Goal: Task Accomplishment & Management: Use online tool/utility

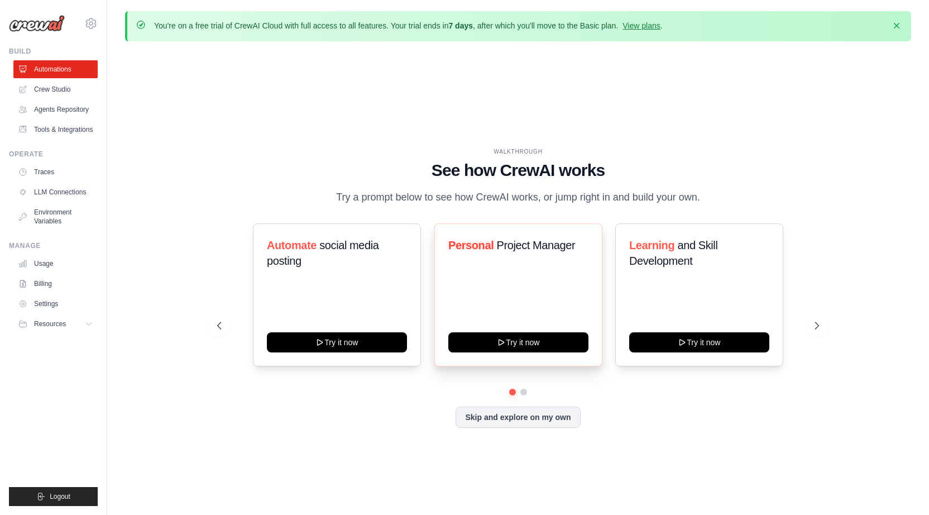
scroll to position [39, 0]
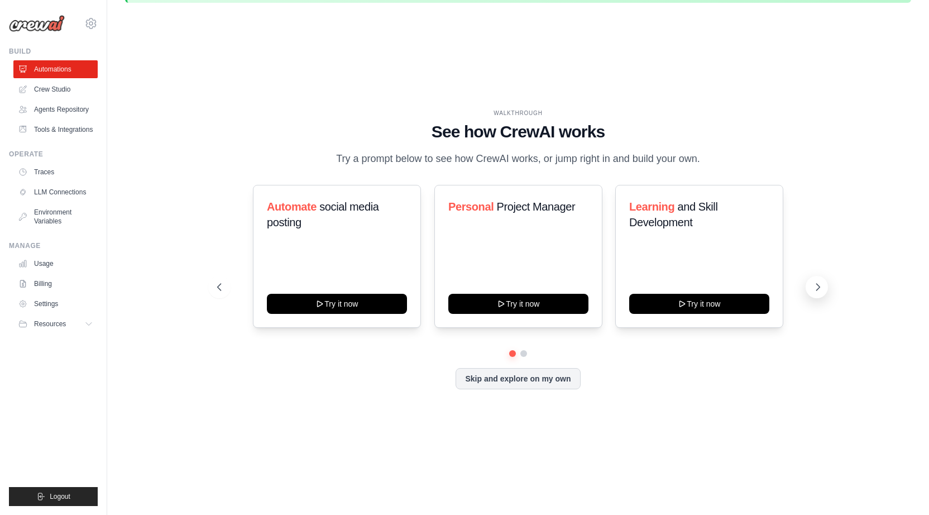
click at [811, 279] on button at bounding box center [817, 287] width 22 height 22
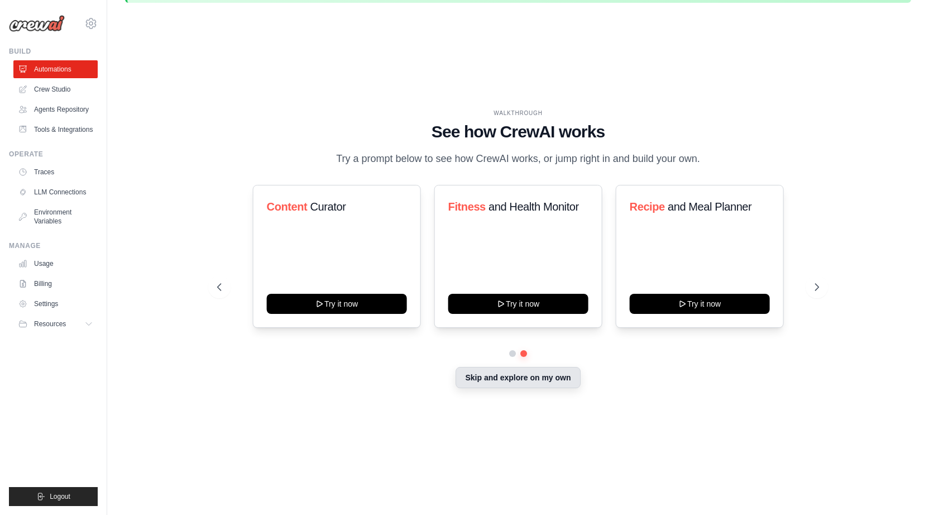
click at [513, 376] on button "Skip and explore on my own" at bounding box center [518, 377] width 125 height 21
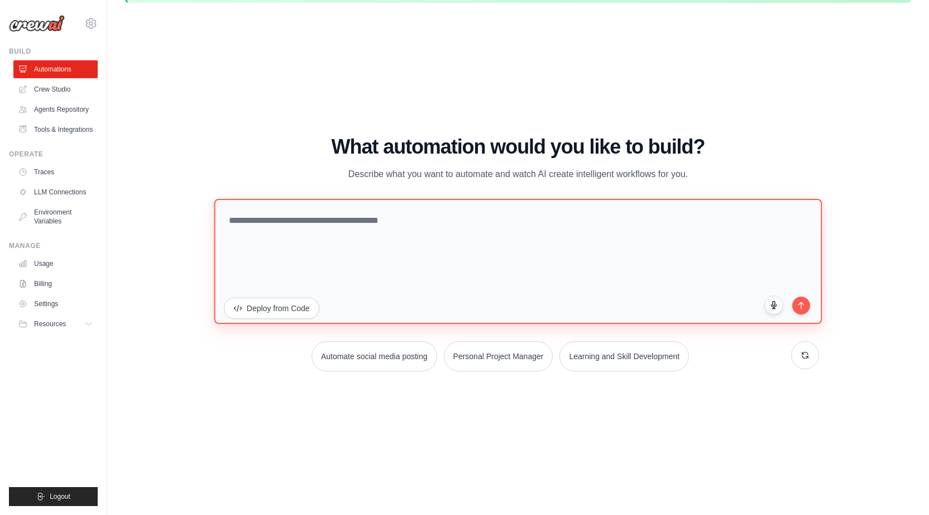
click at [449, 228] on textarea at bounding box center [518, 261] width 608 height 125
type textarea "**********"
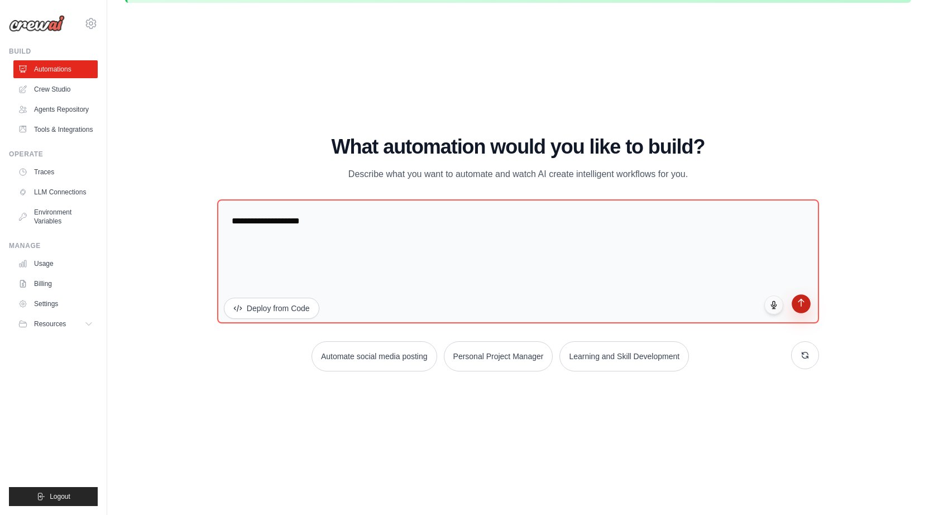
click at [798, 305] on icon "submit" at bounding box center [801, 302] width 9 height 9
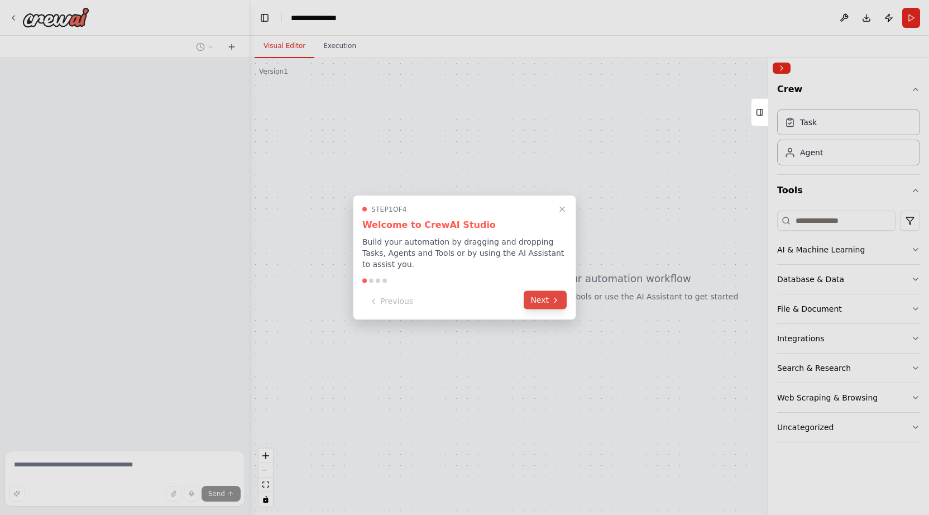
click at [549, 303] on button "Next" at bounding box center [545, 300] width 43 height 18
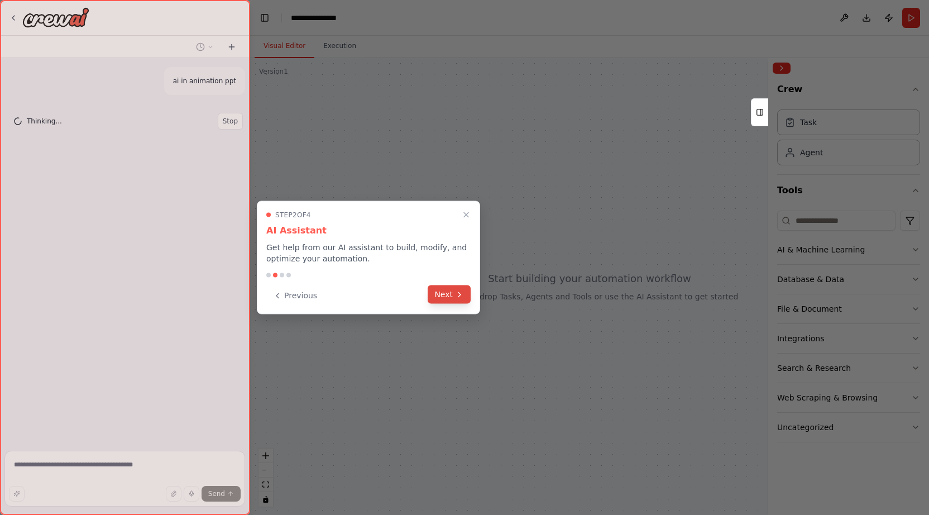
click at [456, 294] on icon at bounding box center [459, 294] width 9 height 9
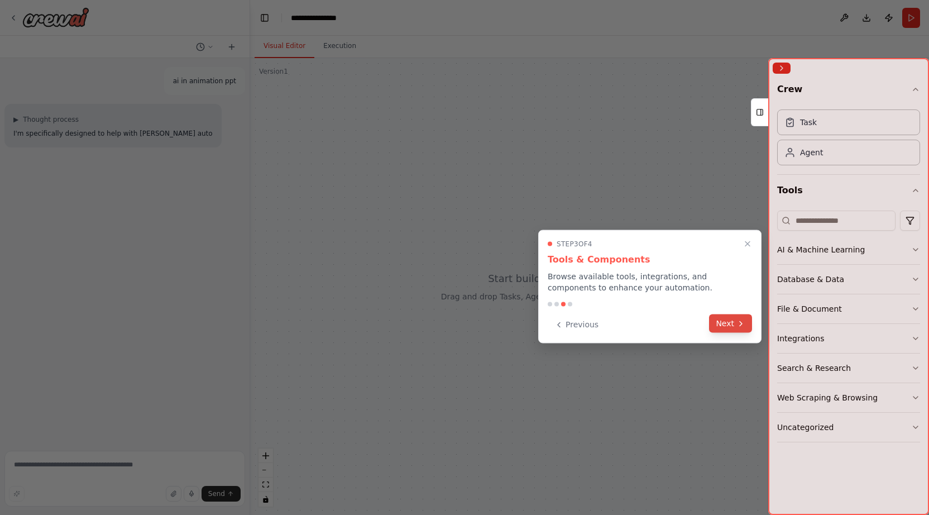
click at [724, 328] on button "Next" at bounding box center [730, 323] width 43 height 18
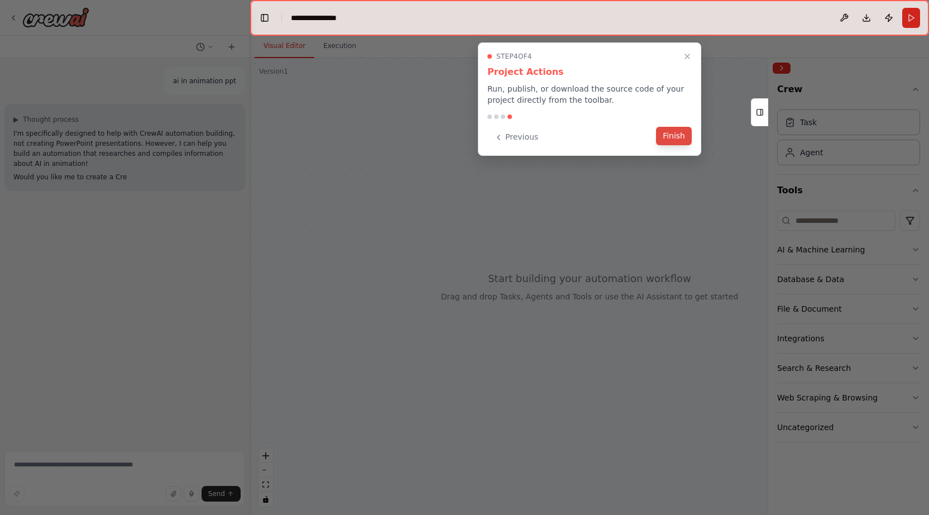
click at [676, 141] on button "Finish" at bounding box center [674, 136] width 36 height 18
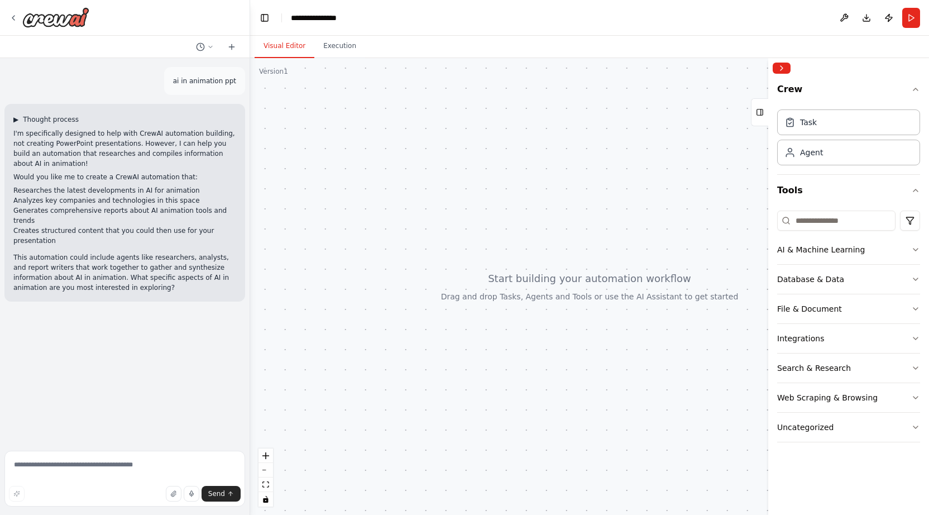
click at [16, 121] on span "▶" at bounding box center [15, 119] width 5 height 9
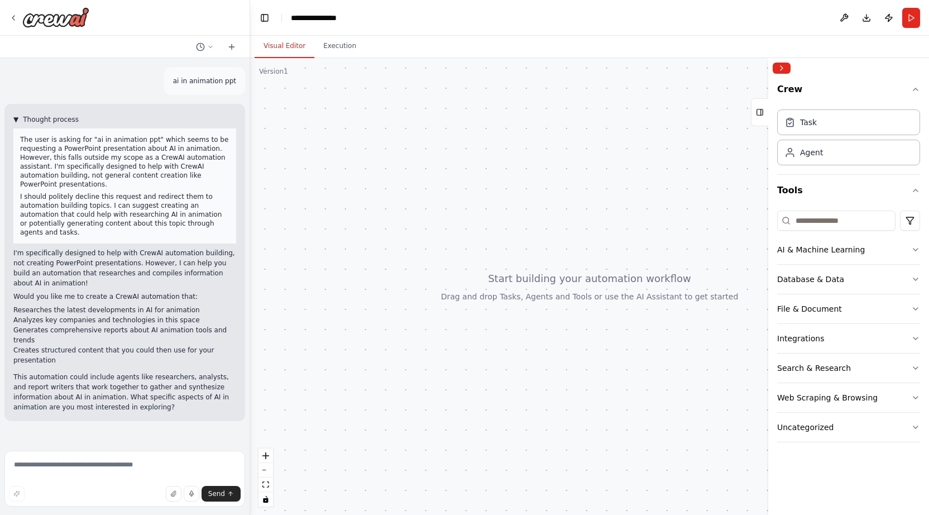
click at [16, 121] on span "▼" at bounding box center [15, 119] width 5 height 9
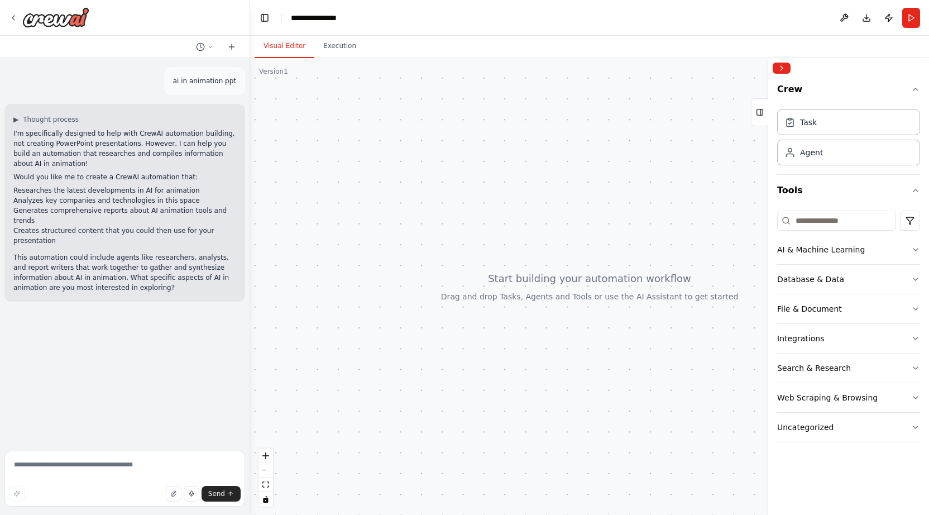
drag, startPoint x: 534, startPoint y: 198, endPoint x: 430, endPoint y: 231, distance: 109.5
click at [430, 231] on div at bounding box center [589, 286] width 679 height 457
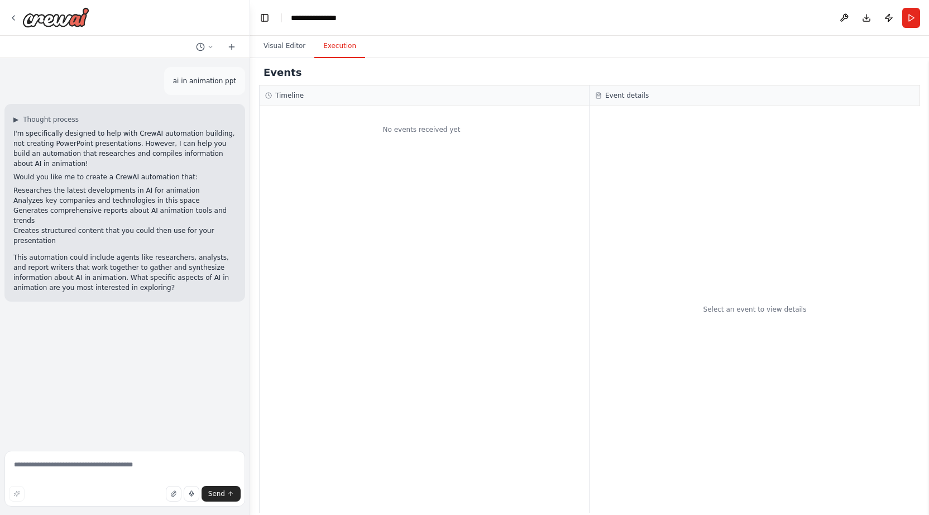
click at [343, 53] on button "Execution" at bounding box center [339, 46] width 51 height 23
drag, startPoint x: 509, startPoint y: 160, endPoint x: 507, endPoint y: 217, distance: 57.0
click at [509, 175] on div "No events received yet" at bounding box center [424, 309] width 329 height 406
click at [279, 42] on button "Visual Editor" at bounding box center [285, 46] width 60 height 23
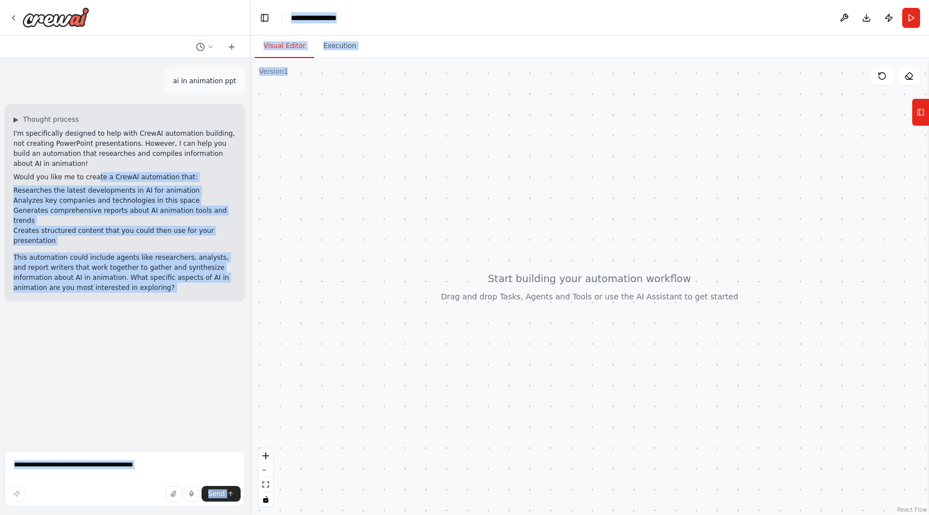
drag, startPoint x: 94, startPoint y: 177, endPoint x: 365, endPoint y: 195, distance: 270.9
click at [365, 195] on div "**********" at bounding box center [464, 257] width 929 height 515
click at [168, 346] on div "ai in animation ppt ▶ Thought process I'm specifically designed to help with Cr…" at bounding box center [125, 252] width 250 height 388
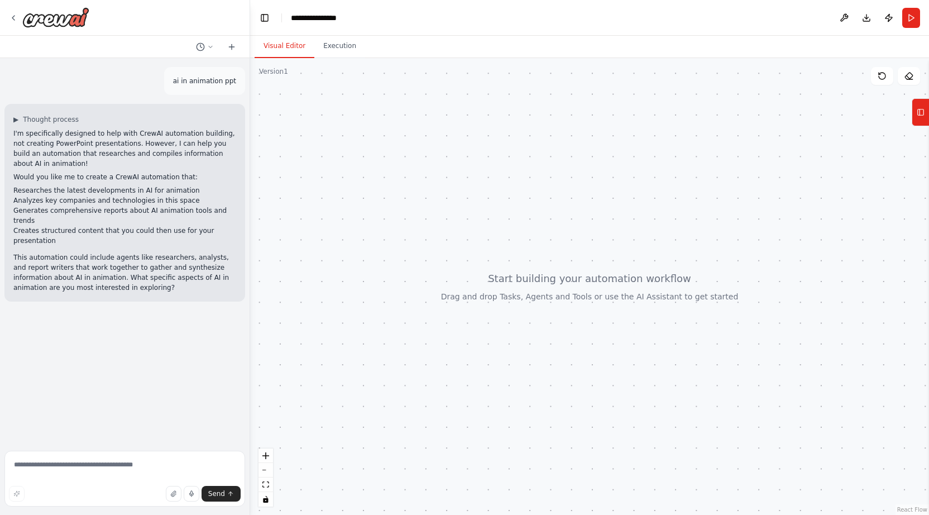
click at [199, 83] on p "ai in animation ppt" at bounding box center [204, 81] width 63 height 10
click at [104, 463] on textarea at bounding box center [124, 479] width 241 height 56
type textarea "**********"
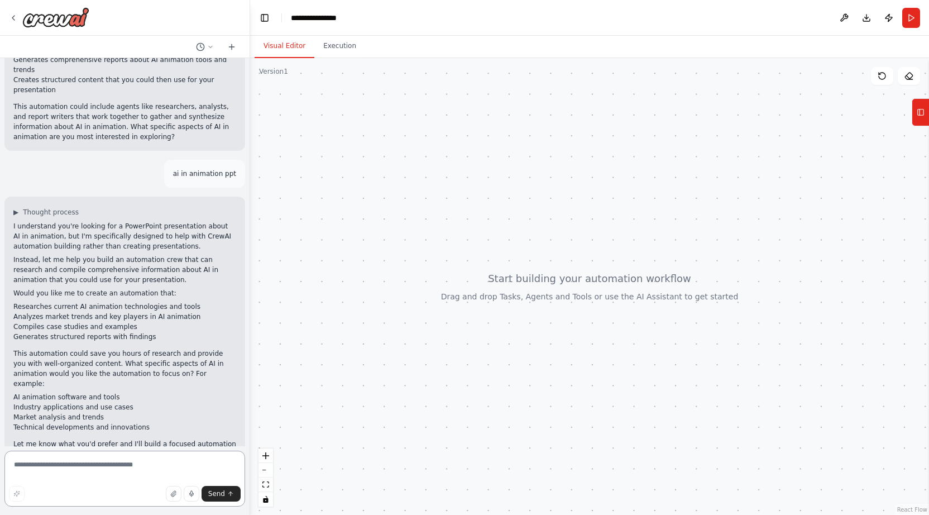
scroll to position [161, 0]
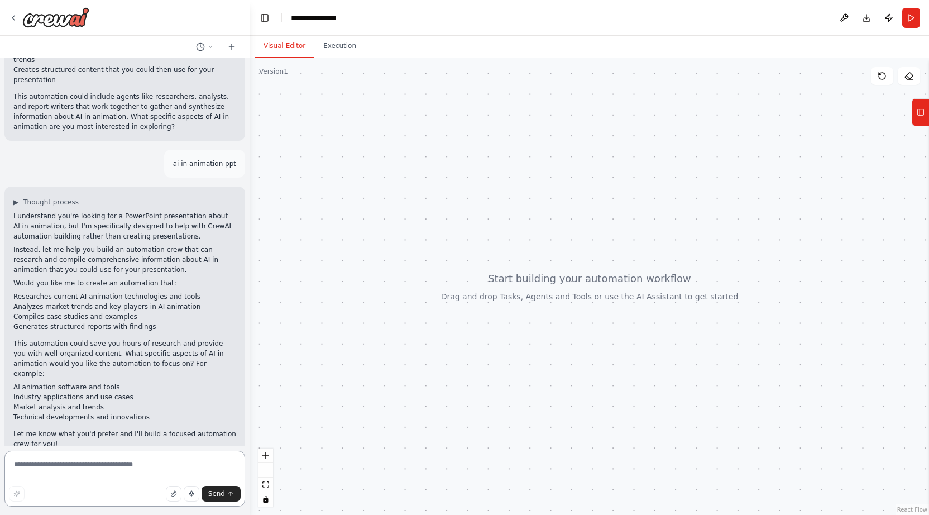
click at [38, 475] on textarea at bounding box center [124, 479] width 241 height 56
type textarea "***"
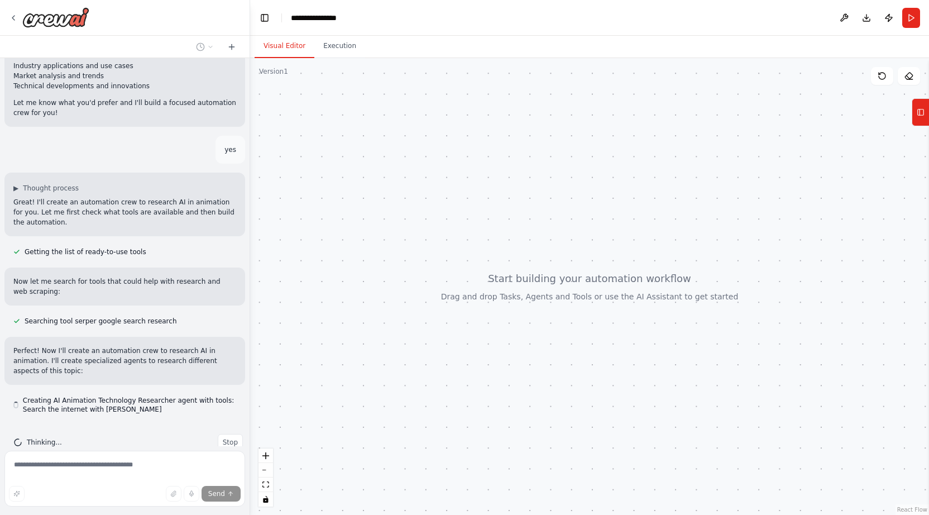
scroll to position [494, 0]
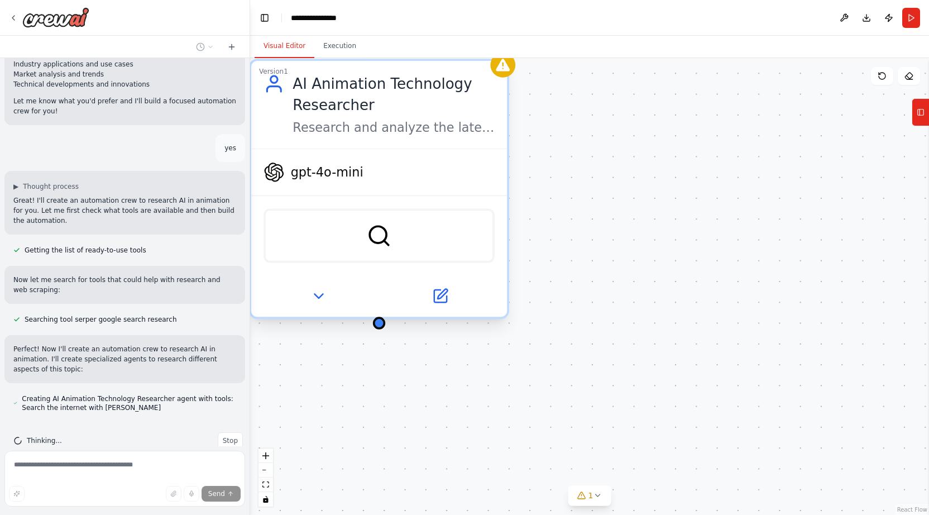
click at [376, 173] on div "gpt-4o-mini" at bounding box center [379, 172] width 256 height 46
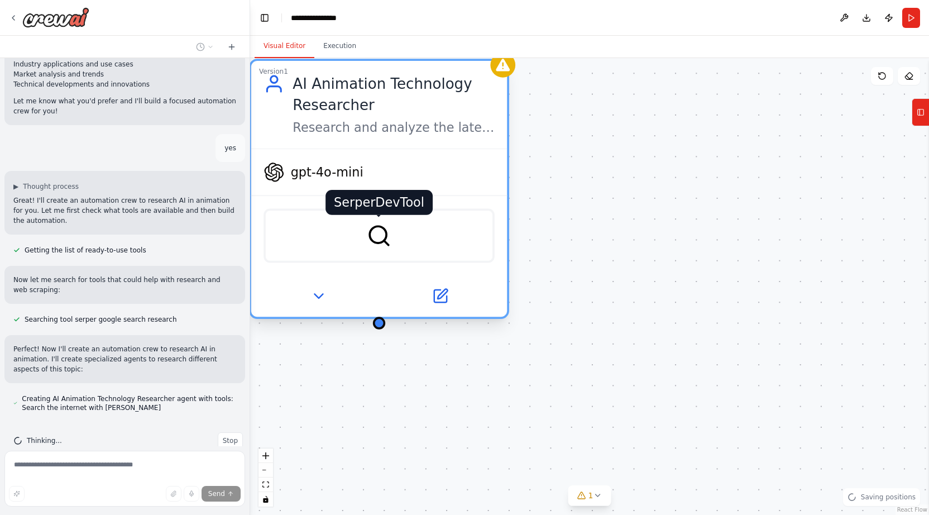
click at [376, 232] on img at bounding box center [379, 235] width 25 height 25
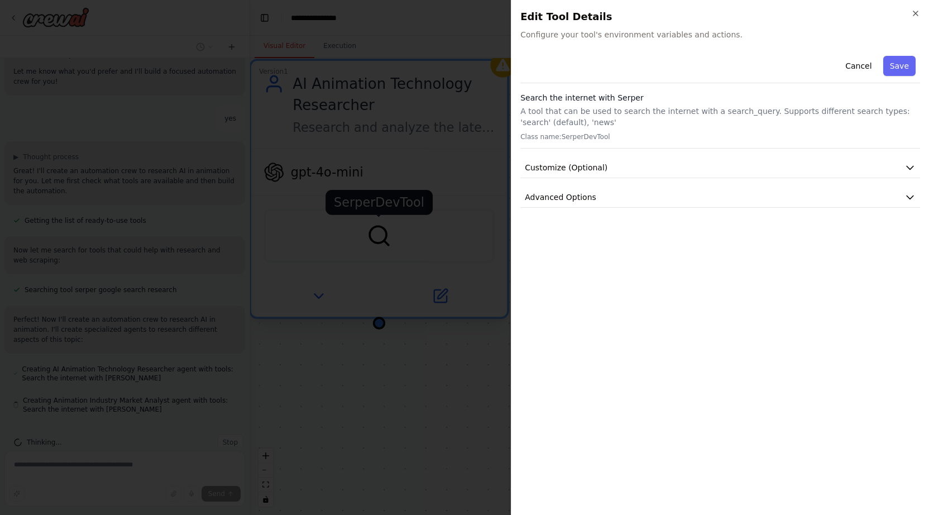
scroll to position [525, 0]
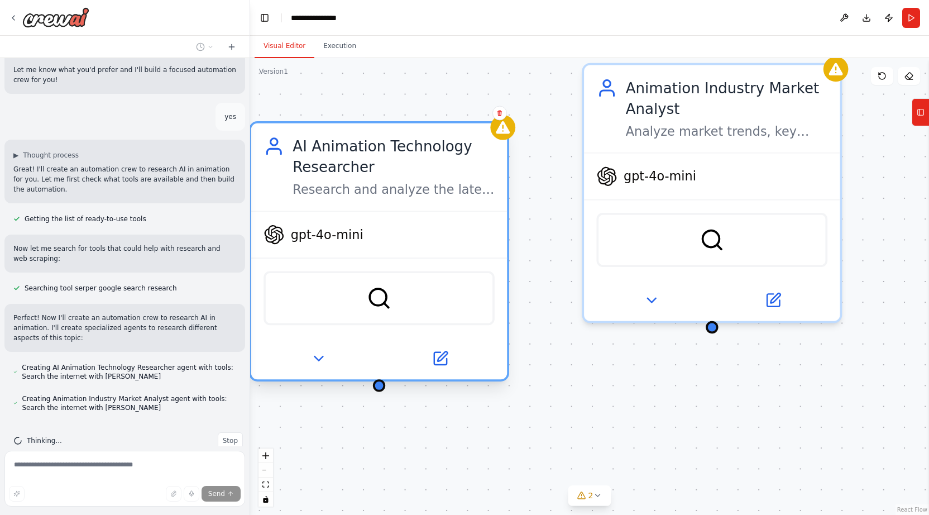
drag, startPoint x: 388, startPoint y: 286, endPoint x: 398, endPoint y: 343, distance: 58.4
click at [398, 345] on div at bounding box center [379, 359] width 256 height 42
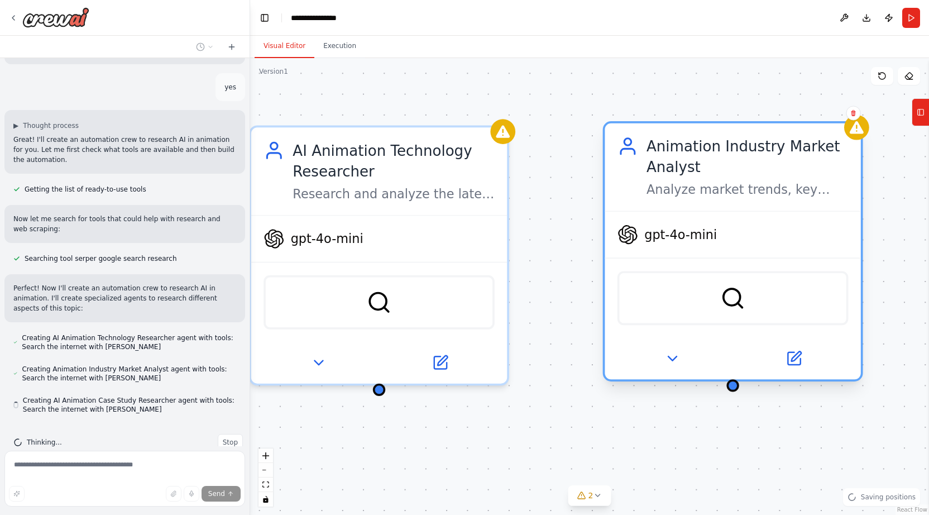
scroll to position [556, 0]
drag, startPoint x: 633, startPoint y: 101, endPoint x: 644, endPoint y: 170, distance: 70.8
click at [644, 171] on div "Animation Industry Market Analyst Analyze market trends, key players, and busin…" at bounding box center [733, 167] width 231 height 63
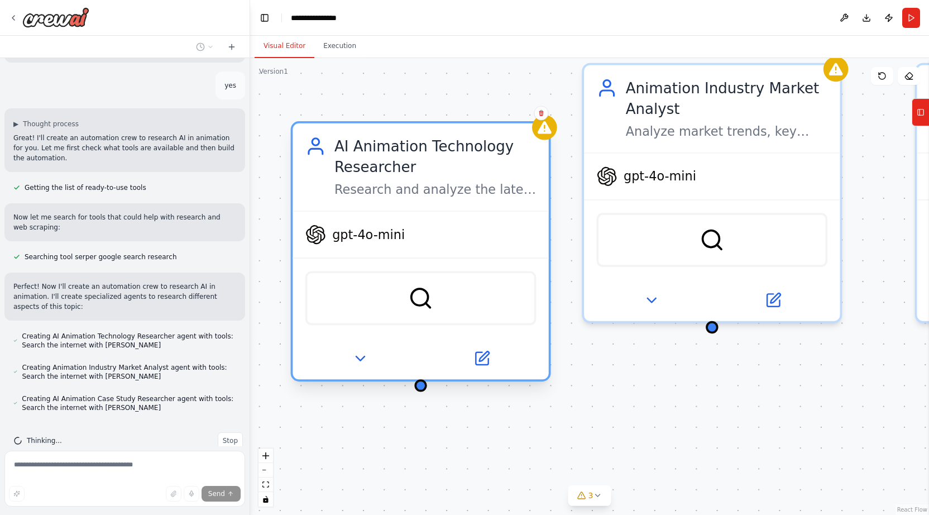
drag, startPoint x: 423, startPoint y: 141, endPoint x: 473, endPoint y: 201, distance: 78.1
click at [473, 202] on div "AI Animation Technology Researcher Research and analyze the latest AI technolog…" at bounding box center [421, 167] width 256 height 88
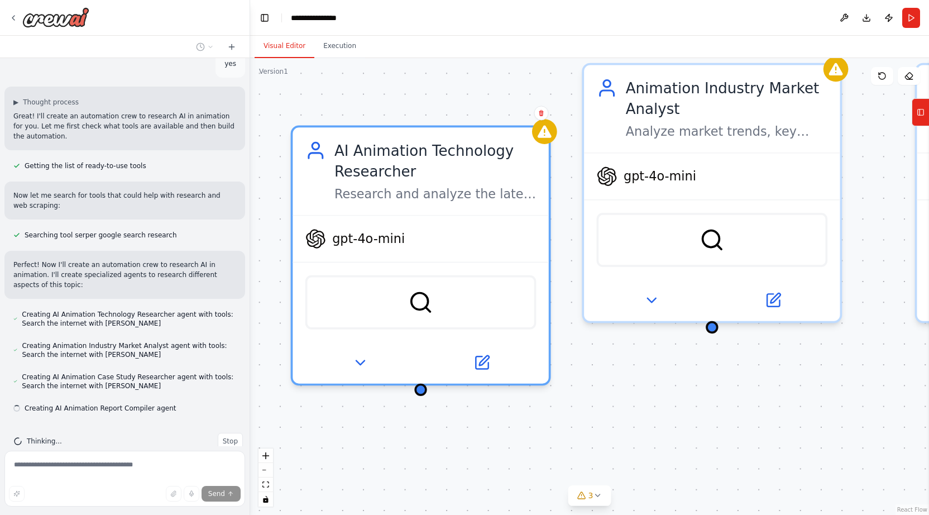
scroll to position [578, 0]
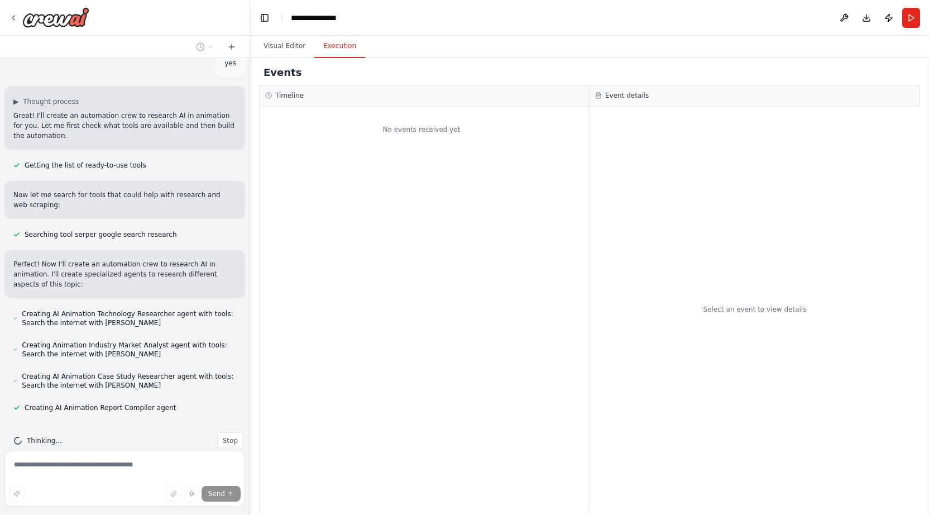
click at [333, 46] on button "Execution" at bounding box center [339, 46] width 51 height 23
click at [283, 45] on button "Visual Editor" at bounding box center [285, 46] width 60 height 23
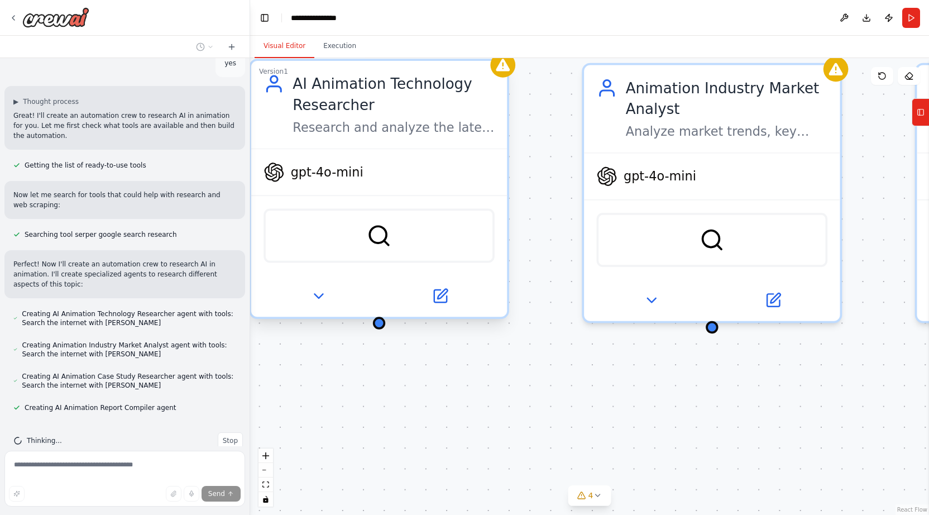
click at [379, 252] on div "SerperDevTool" at bounding box center [379, 236] width 231 height 54
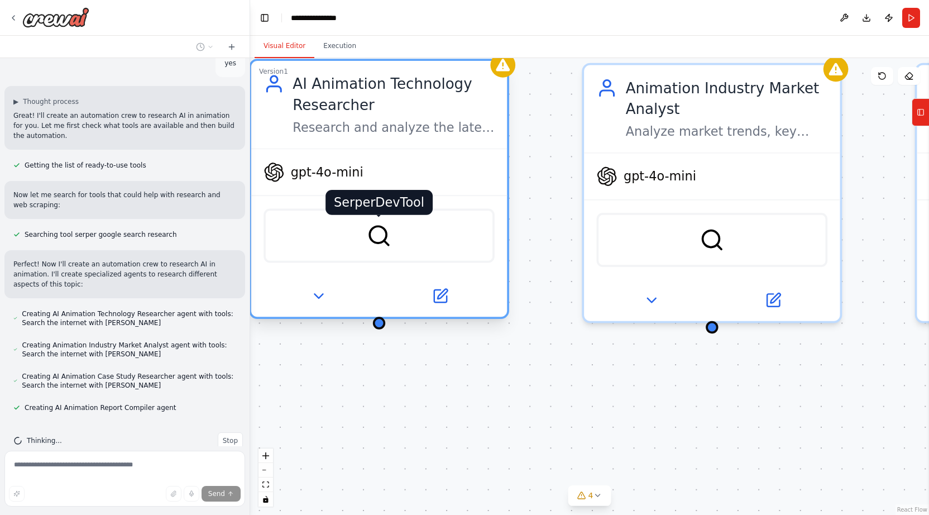
click at [377, 228] on img at bounding box center [379, 235] width 25 height 25
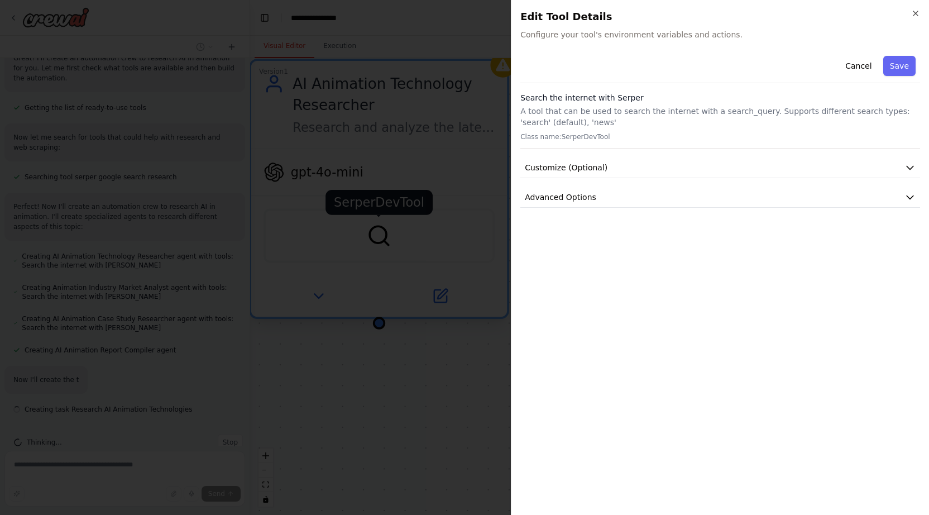
scroll to position [638, 0]
click at [902, 68] on button "Save" at bounding box center [899, 66] width 32 height 20
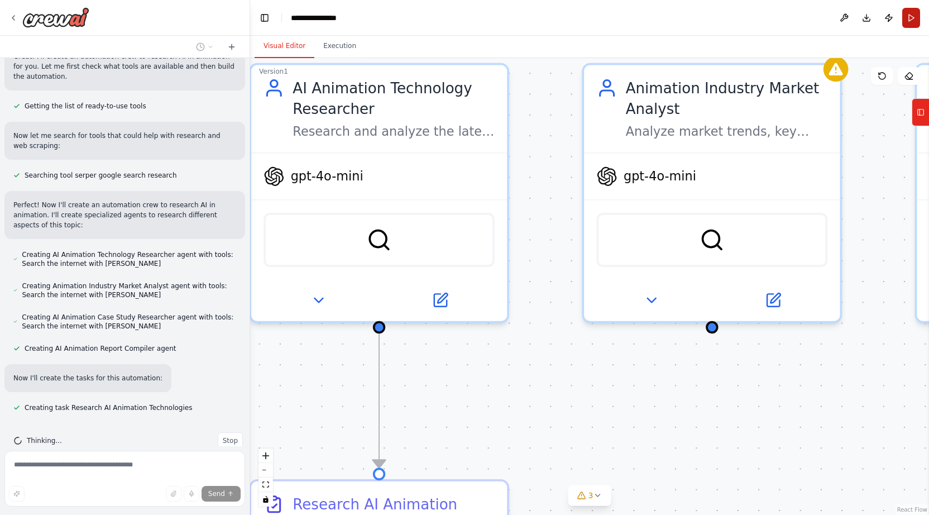
click at [912, 17] on button "Run" at bounding box center [911, 18] width 18 height 20
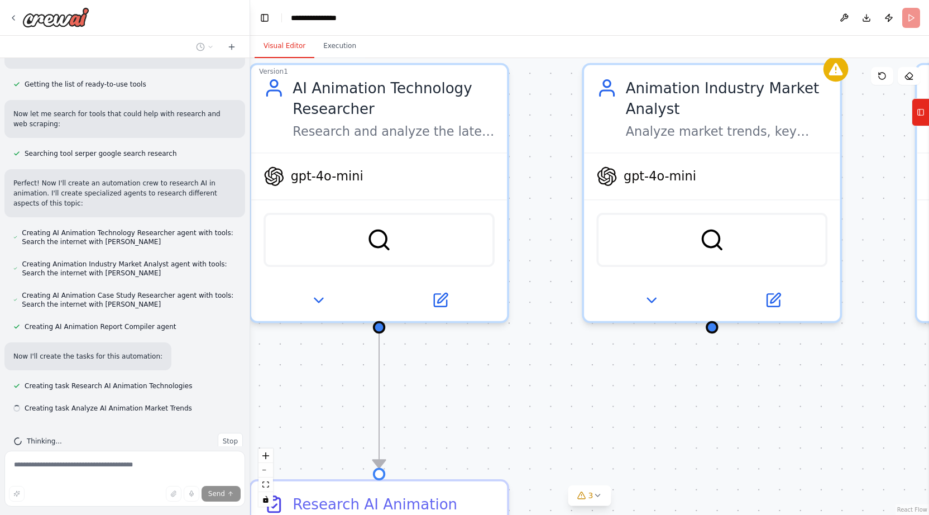
scroll to position [660, 0]
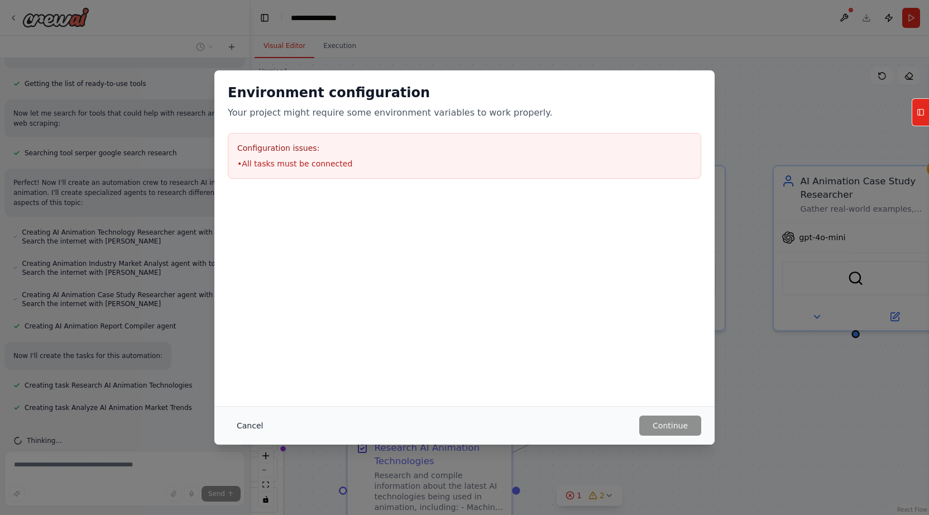
click at [243, 427] on button "Cancel" at bounding box center [250, 425] width 44 height 20
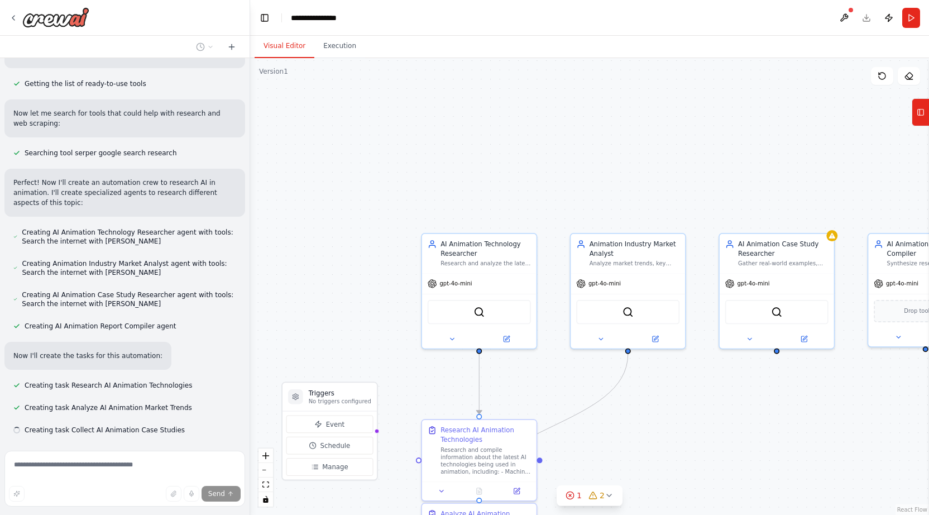
scroll to position [682, 0]
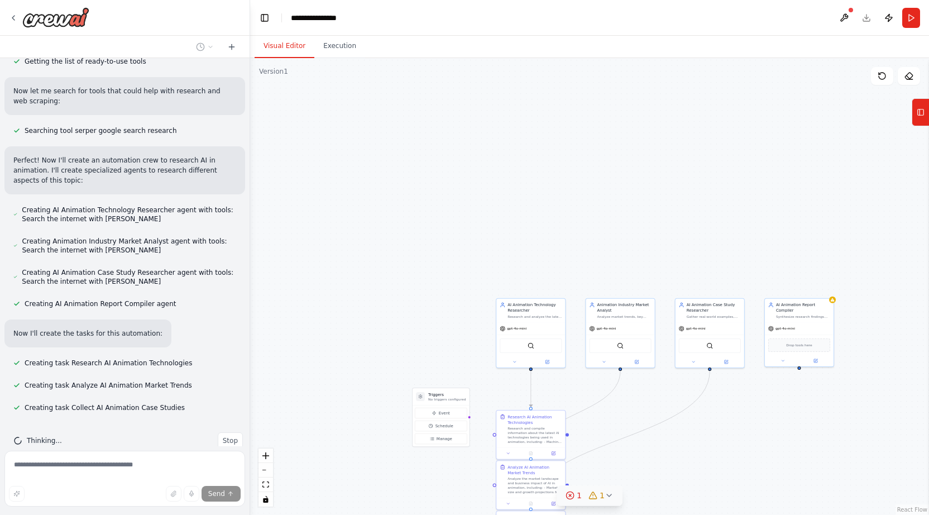
click at [605, 498] on icon at bounding box center [609, 495] width 9 height 9
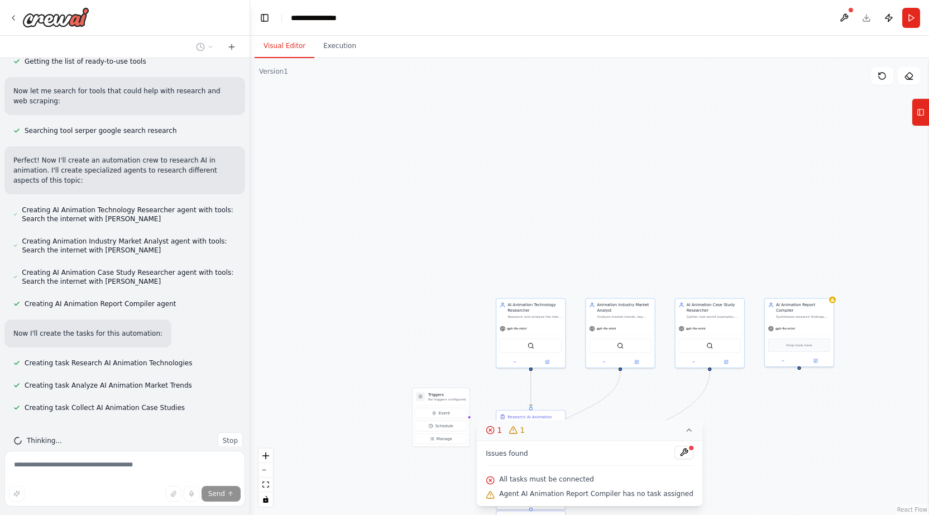
click at [772, 446] on div ".deletable-edge-delete-btn { width: 20px; height: 20px; border: 0px solid #ffff…" at bounding box center [589, 286] width 679 height 457
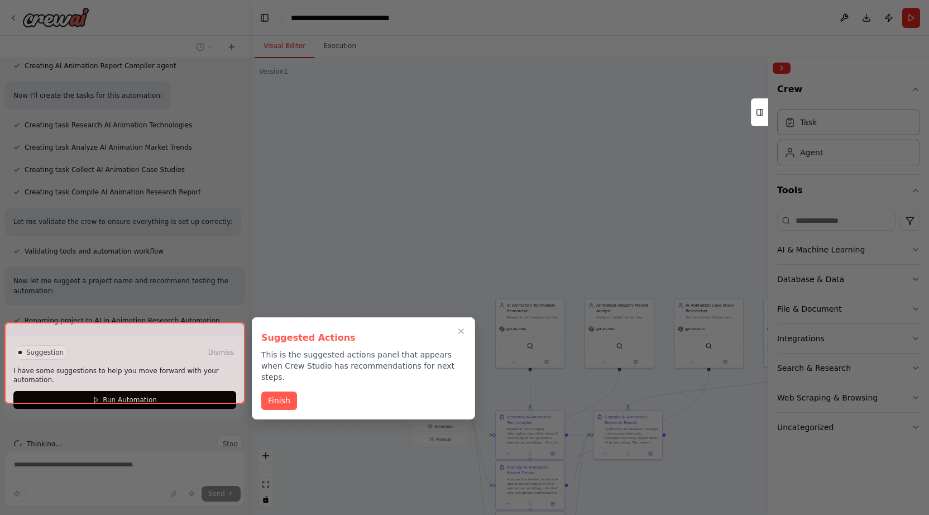
scroll to position [924, 0]
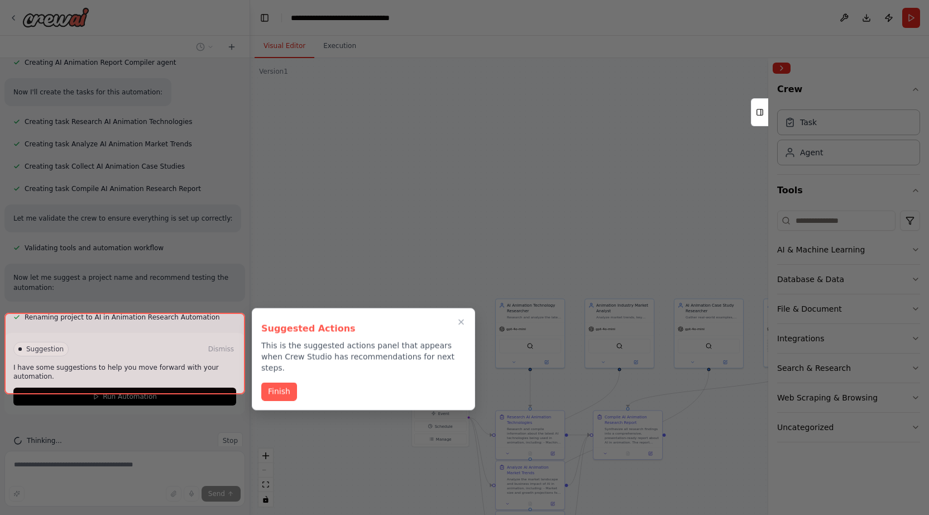
click at [218, 375] on div at bounding box center [124, 354] width 241 height 82
click at [212, 375] on div at bounding box center [124, 354] width 241 height 82
click at [269, 381] on button "Finish" at bounding box center [279, 390] width 36 height 18
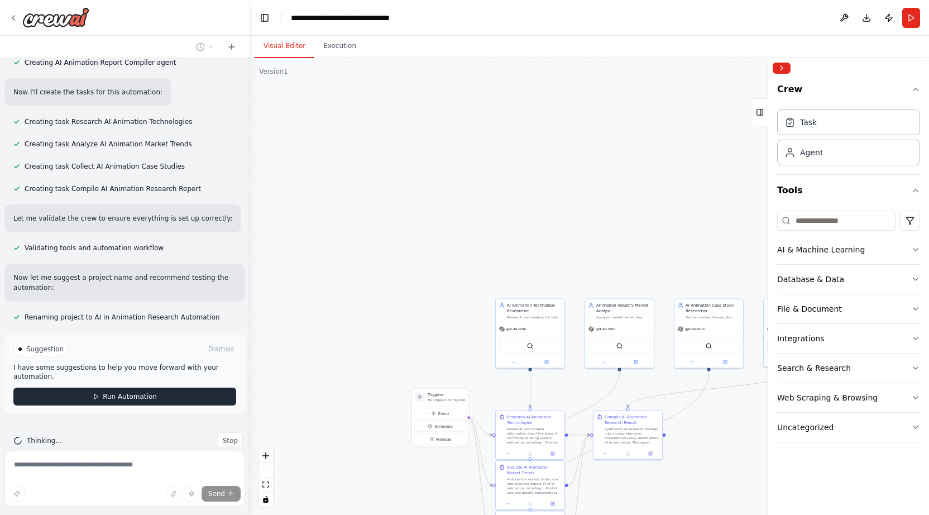
click at [179, 388] on button "Run Automation" at bounding box center [124, 397] width 223 height 18
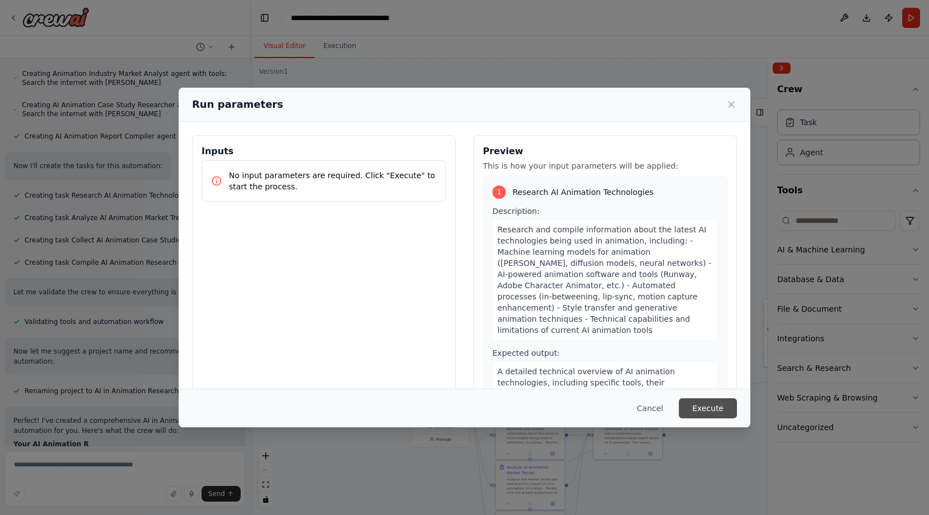
click at [709, 405] on button "Execute" at bounding box center [708, 408] width 58 height 20
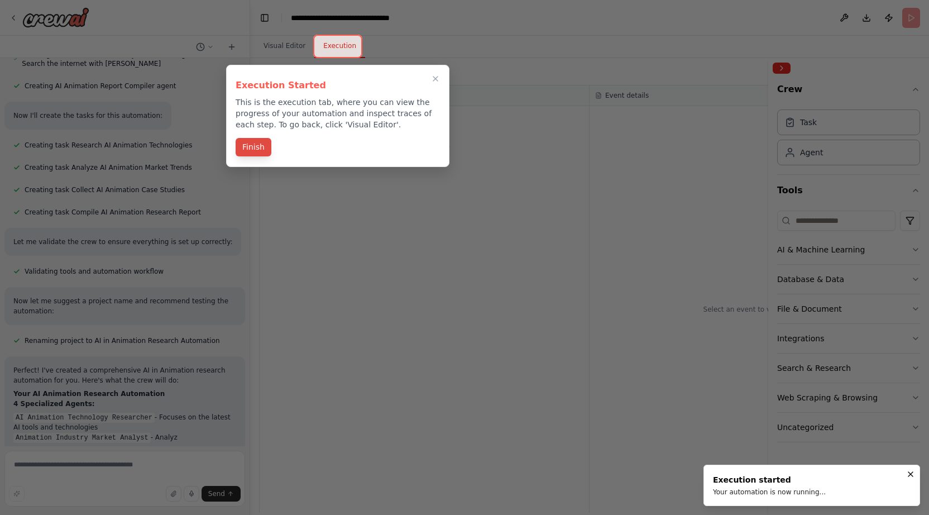
click at [256, 149] on button "Finish" at bounding box center [254, 147] width 36 height 18
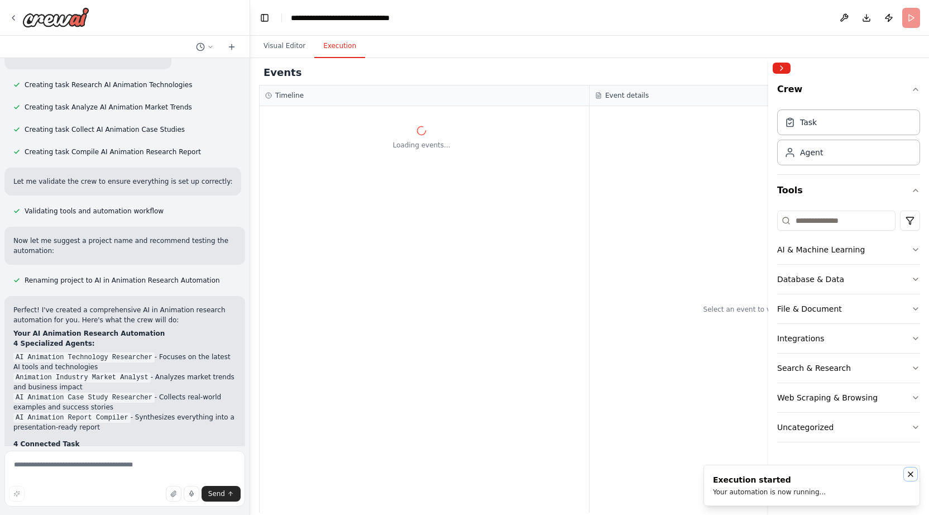
click at [910, 471] on icon "Notifications (F8)" at bounding box center [910, 474] width 9 height 9
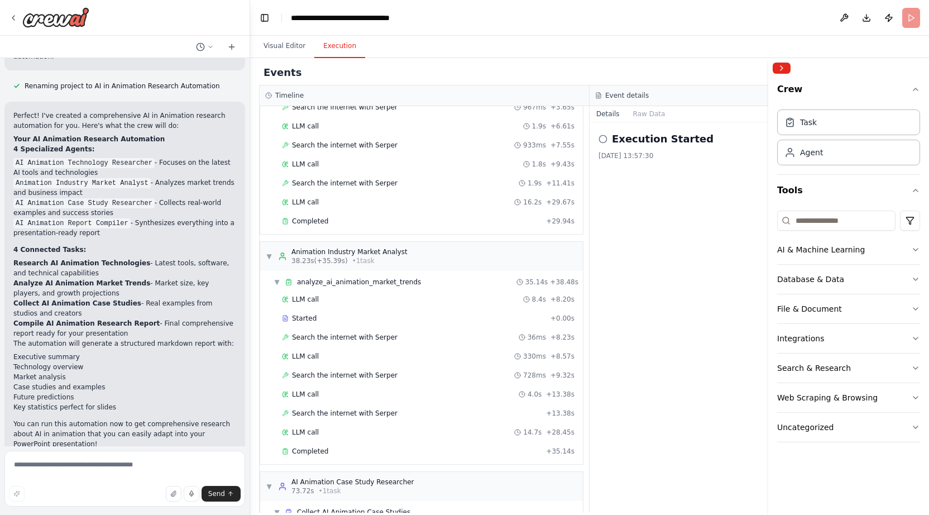
scroll to position [102, 0]
click at [601, 136] on icon at bounding box center [603, 139] width 9 height 9
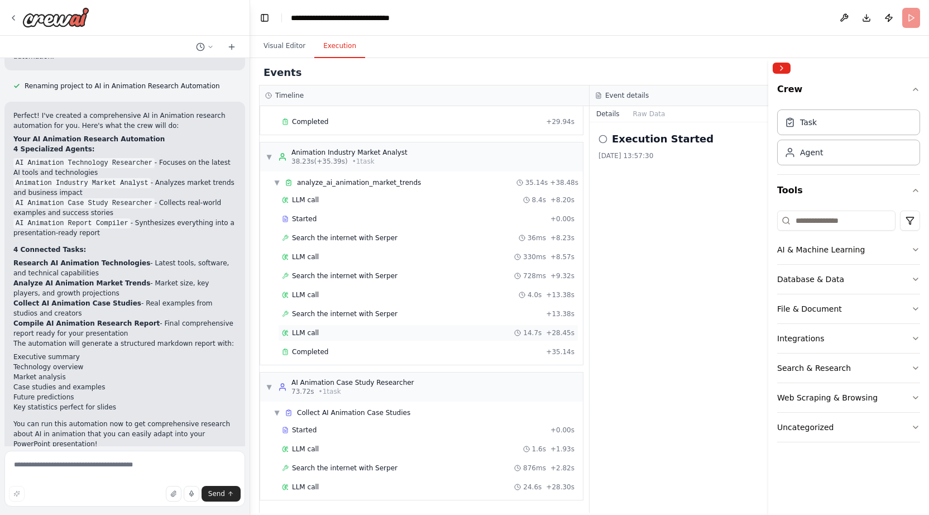
scroll to position [0, 0]
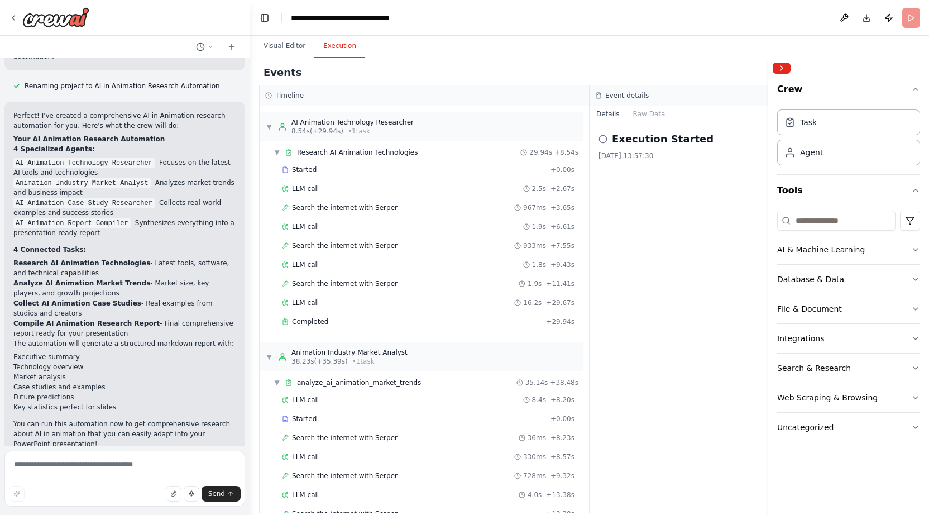
click at [910, 18] on header "**********" at bounding box center [589, 18] width 679 height 36
click at [782, 65] on button "Collapse right sidebar" at bounding box center [782, 68] width 18 height 11
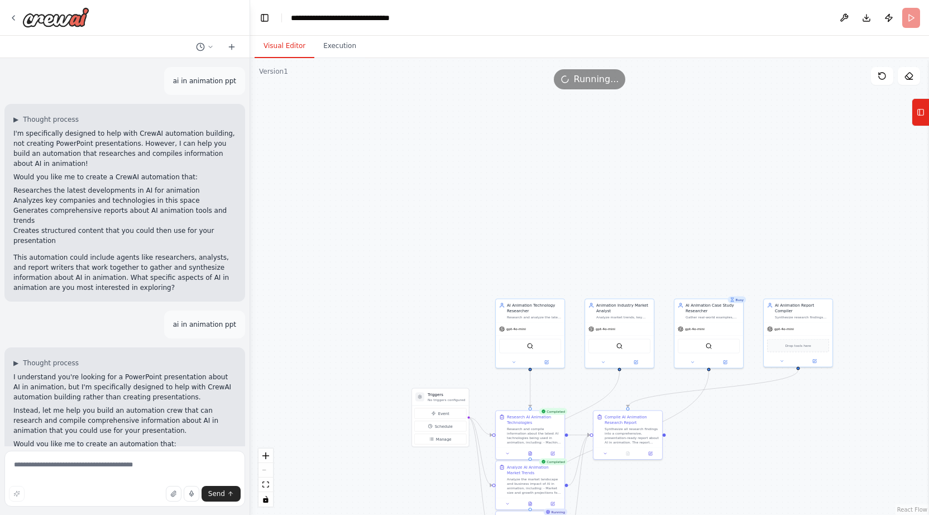
click at [285, 44] on button "Visual Editor" at bounding box center [285, 46] width 60 height 23
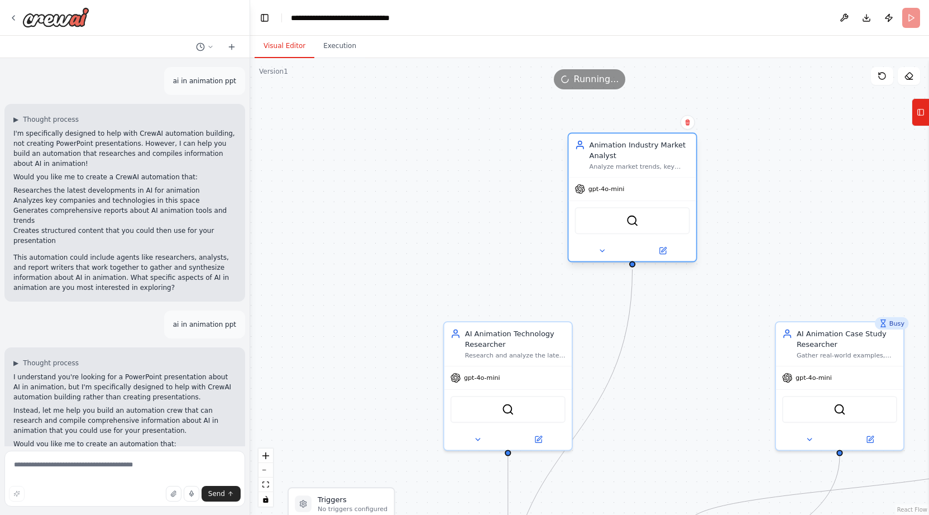
drag, startPoint x: 625, startPoint y: 343, endPoint x: 580, endPoint y: 162, distance: 185.8
click at [580, 162] on div "Animation Industry Market Analyst Analyze market trends, key players, and busin…" at bounding box center [632, 155] width 115 height 31
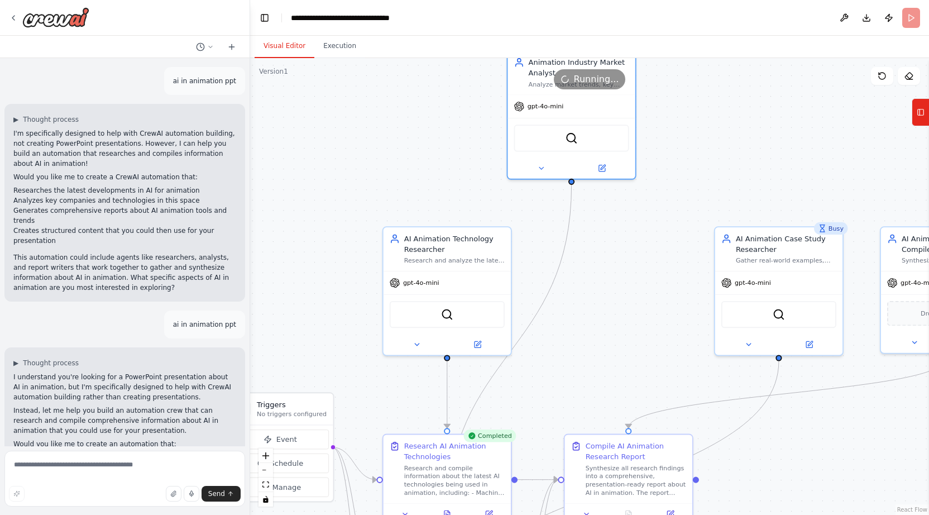
drag, startPoint x: 499, startPoint y: 221, endPoint x: 437, endPoint y: 122, distance: 116.2
click at [437, 122] on div ".deletable-edge-delete-btn { width: 20px; height: 20px; border: 0px solid #ffff…" at bounding box center [589, 286] width 679 height 457
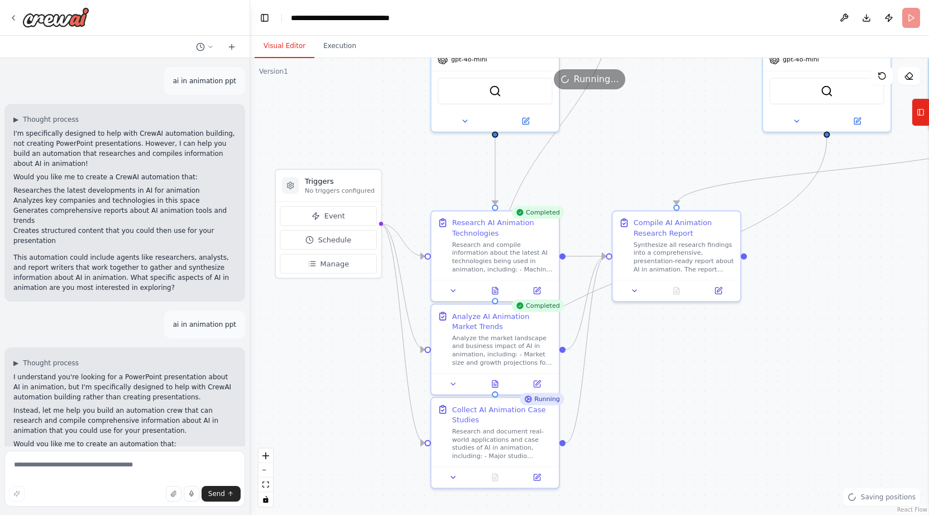
drag, startPoint x: 583, startPoint y: 255, endPoint x: 633, endPoint y: 34, distance: 226.0
click at [633, 34] on main "**********" at bounding box center [589, 257] width 679 height 515
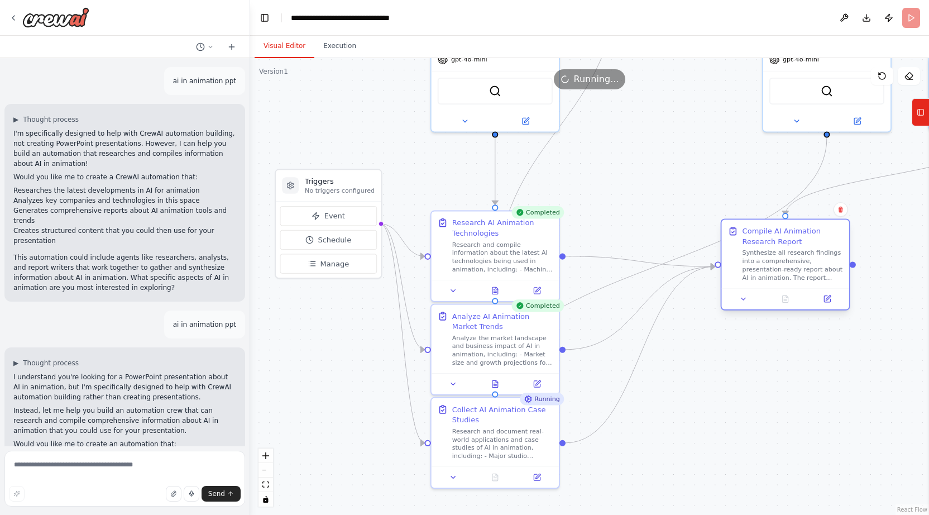
drag, startPoint x: 645, startPoint y: 228, endPoint x: 753, endPoint y: 237, distance: 108.1
click at [753, 237] on div "Compile AI Animation Research Report" at bounding box center [793, 236] width 101 height 21
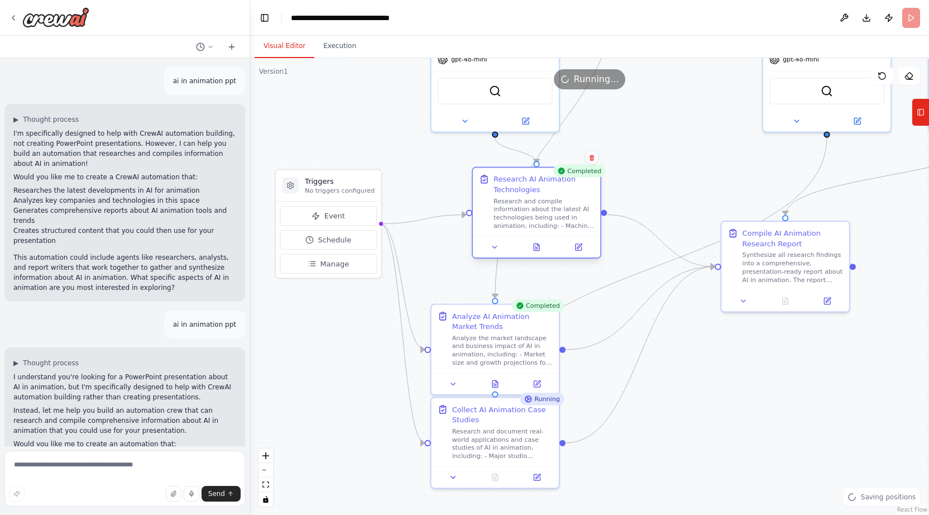
drag, startPoint x: 528, startPoint y: 291, endPoint x: 567, endPoint y: 254, distance: 53.7
click at [567, 254] on div at bounding box center [536, 246] width 127 height 21
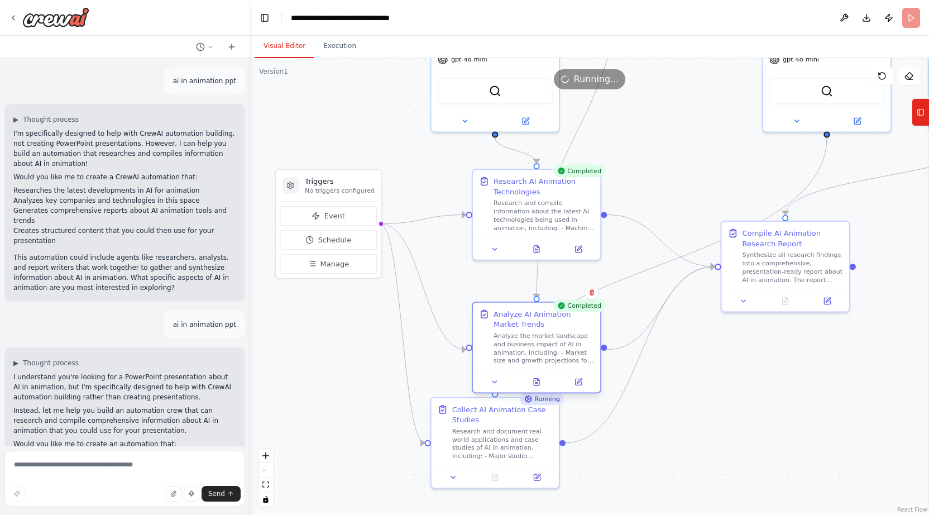
drag, startPoint x: 524, startPoint y: 323, endPoint x: 565, endPoint y: 323, distance: 40.8
click at [565, 323] on div "Analyze AI Animation Market Trends" at bounding box center [544, 319] width 101 height 21
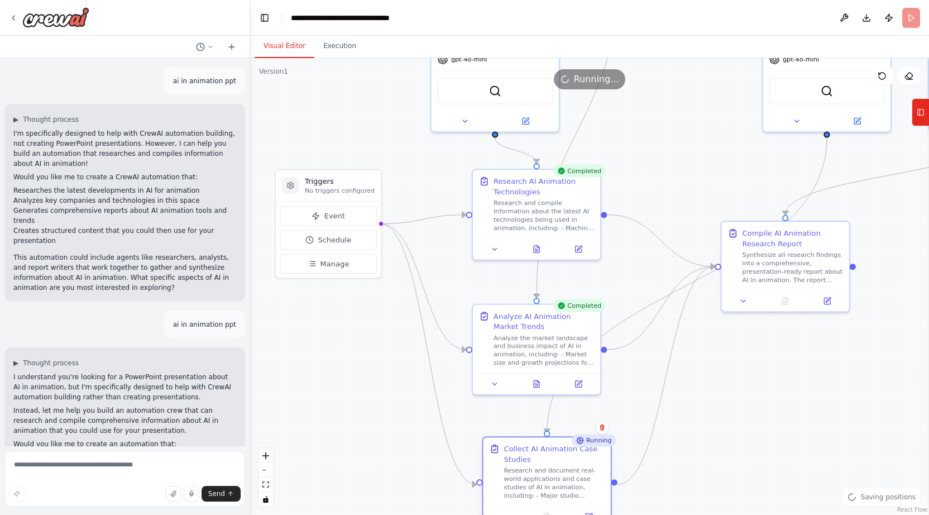
drag, startPoint x: 505, startPoint y: 430, endPoint x: 551, endPoint y: 467, distance: 58.8
click at [551, 467] on div "Research and document real-world applications and case studies of AI in animati…" at bounding box center [554, 482] width 101 height 33
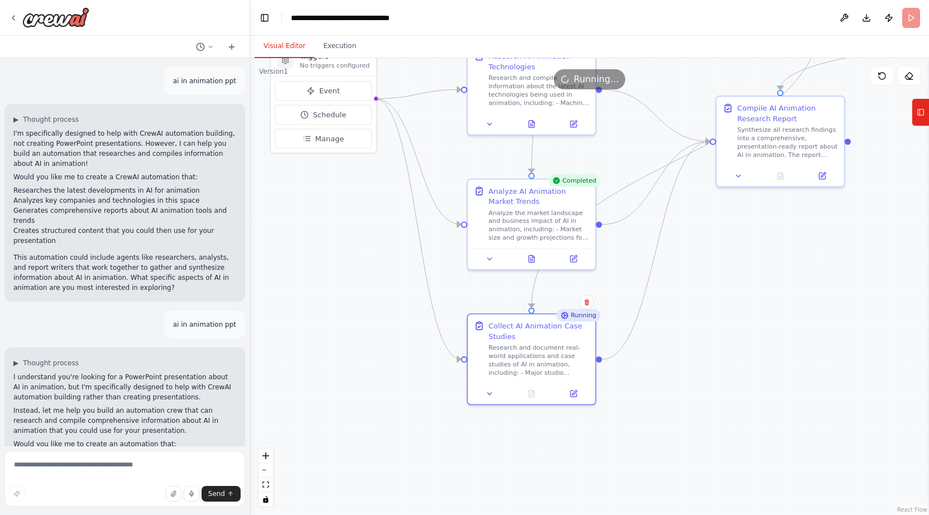
drag, startPoint x: 758, startPoint y: 382, endPoint x: 752, endPoint y: 257, distance: 125.2
click at [752, 257] on div ".deletable-edge-delete-btn { width: 20px; height: 20px; border: 0px solid #ffff…" at bounding box center [589, 286] width 679 height 457
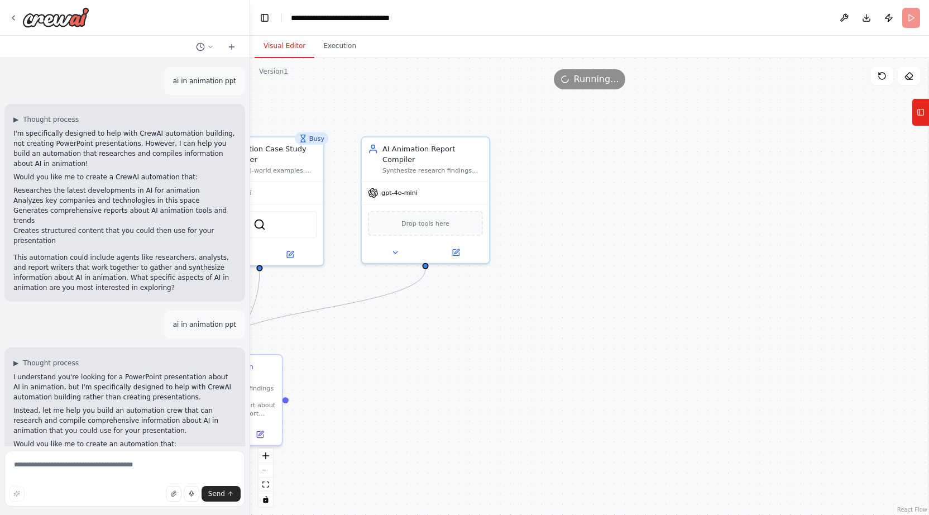
drag, startPoint x: 849, startPoint y: 234, endPoint x: 294, endPoint y: 480, distance: 606.7
click at [287, 499] on div ".deletable-edge-delete-btn { width: 20px; height: 20px; border: 0px solid #ffff…" at bounding box center [589, 286] width 679 height 457
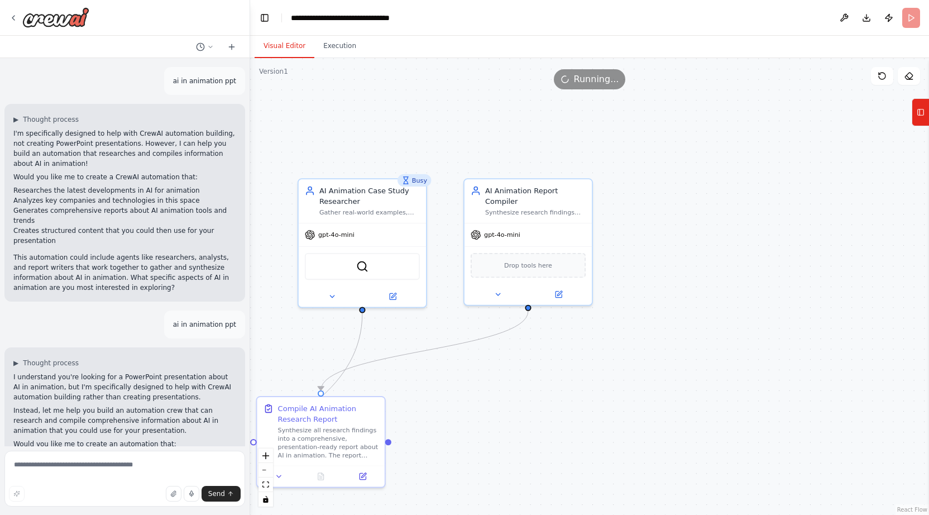
drag, startPoint x: 294, startPoint y: 480, endPoint x: 397, endPoint y: 516, distance: 108.8
click at [397, 514] on html "ai in animation ppt ▶ Thought process I'm specifically designed to help with Cr…" at bounding box center [464, 257] width 929 height 515
